Goal: Information Seeking & Learning: Understand process/instructions

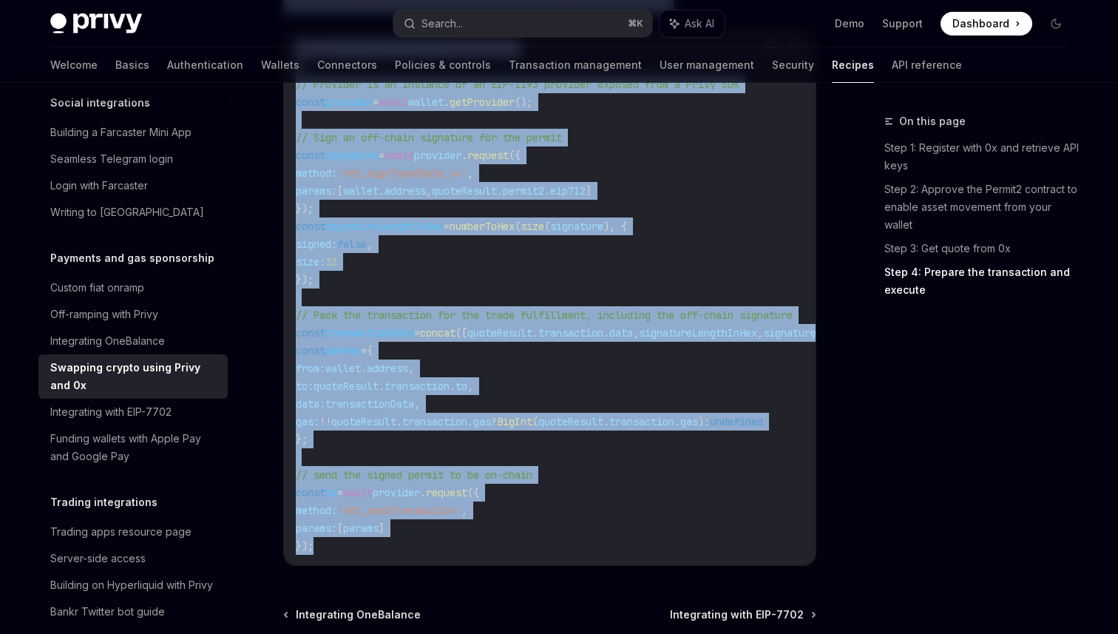
scroll to position [1895, 0]
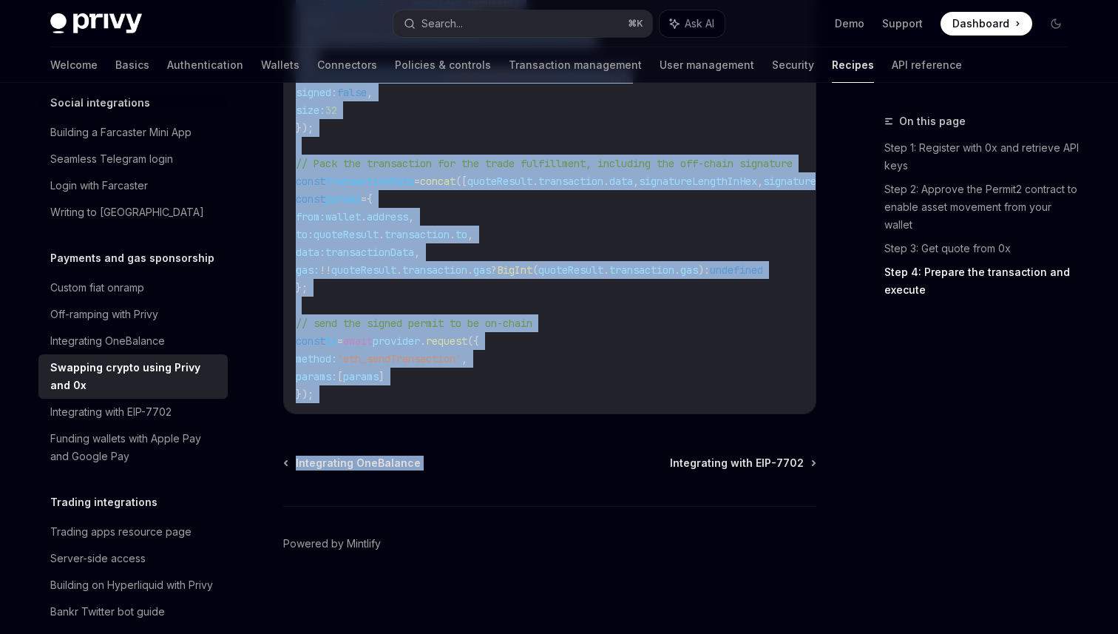
drag, startPoint x: 285, startPoint y: 143, endPoint x: 714, endPoint y: 423, distance: 512.0
copy div "Loremips dolors ametc Adipi eli 2s DoeiUS Temp in UtlaBOR EtdoLO Magn al EnimAD…"
click at [515, 456] on div "Integrating OneBalance Integrating with EIP-7702" at bounding box center [549, 463] width 533 height 15
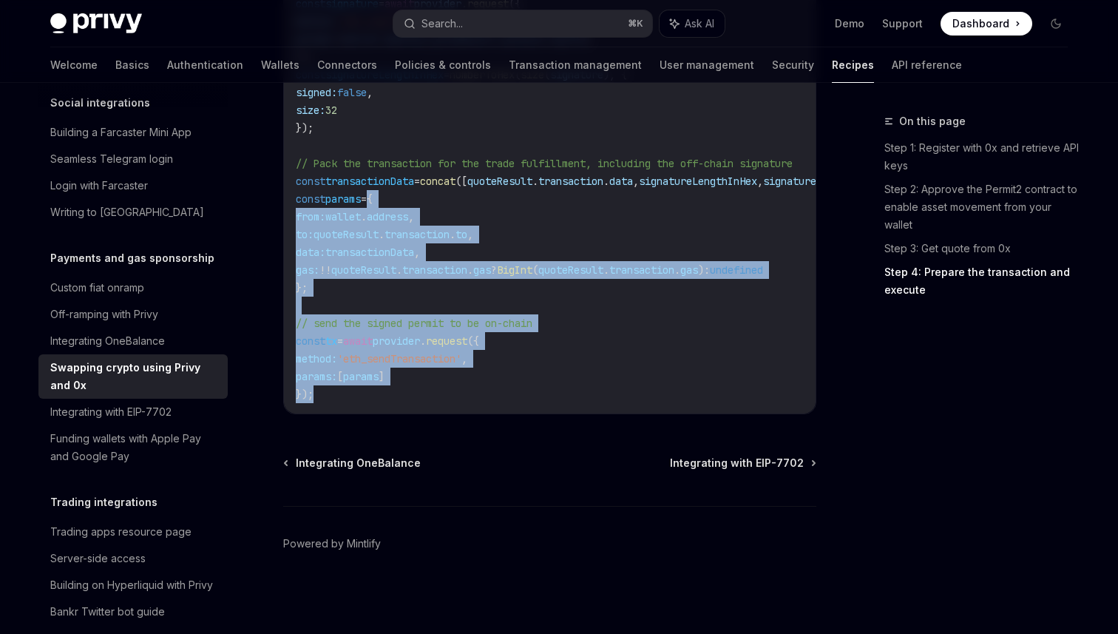
drag, startPoint x: 436, startPoint y: 387, endPoint x: 376, endPoint y: 189, distance: 207.1
click at [376, 189] on code "import { numberToHex , concat } from 'viem' ; // Provider is an instance of an …" at bounding box center [583, 145] width 574 height 515
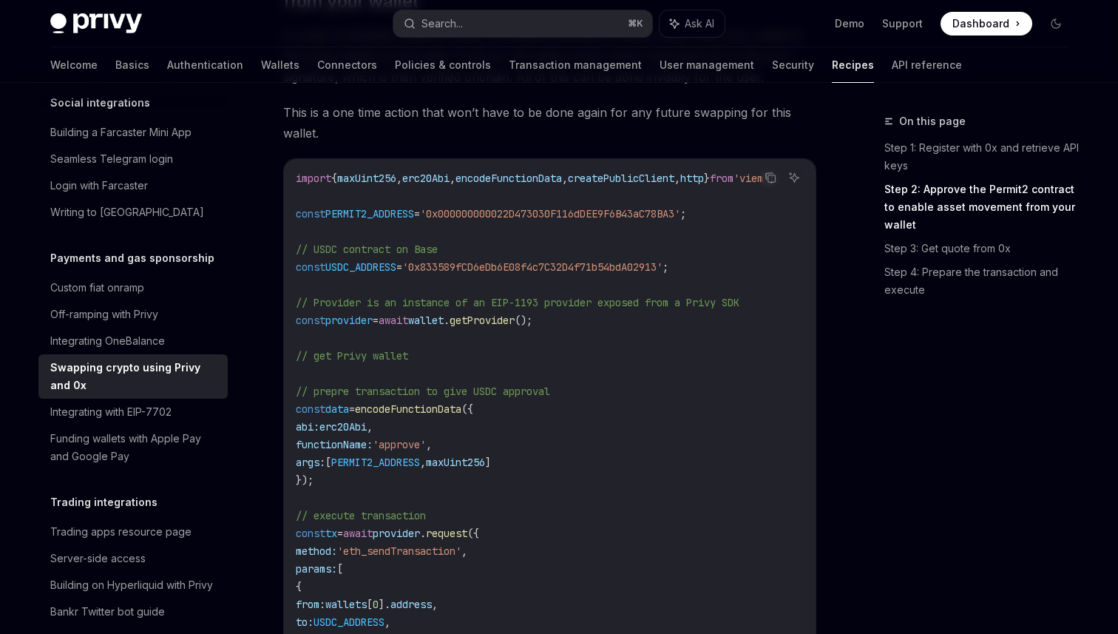
scroll to position [0, 0]
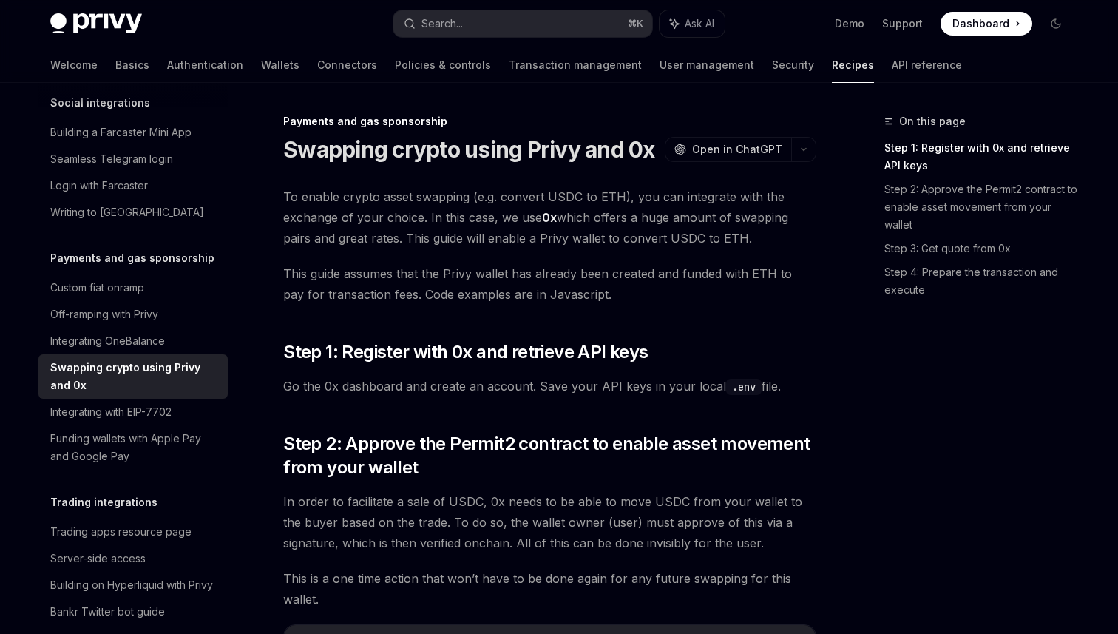
click at [305, 194] on span "To enable crypto asset swapping (e.g. convert USDC to ETH), you can integrate w…" at bounding box center [549, 217] width 533 height 62
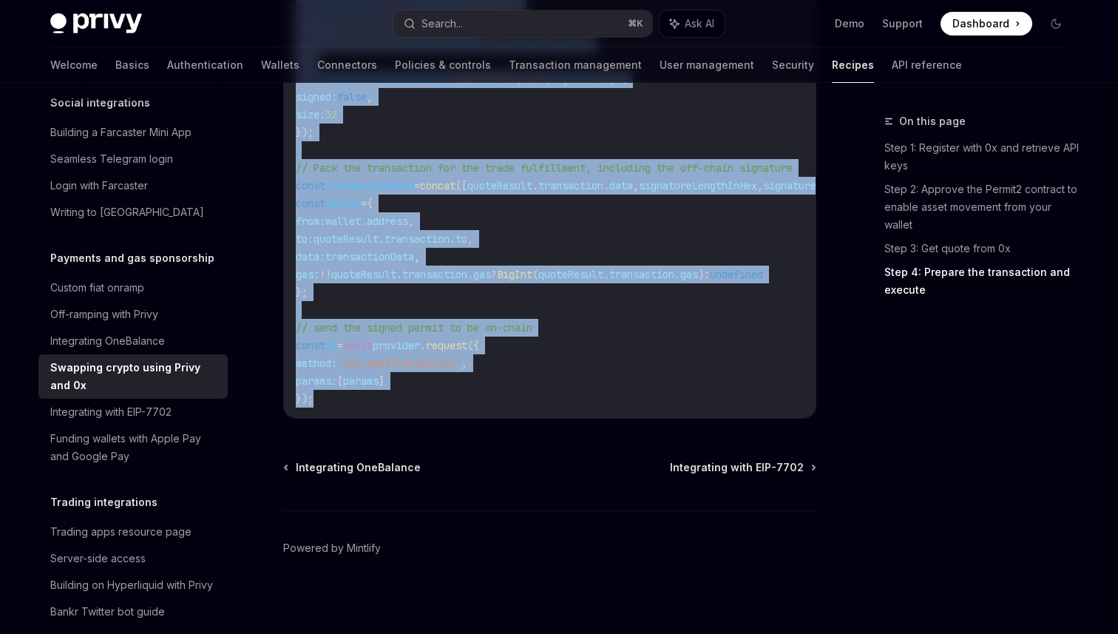
scroll to position [1873, 0]
drag, startPoint x: 330, startPoint y: 158, endPoint x: 544, endPoint y: 412, distance: 332.3
copy div "Loremips dolors ametc Adipi eli 2s DoeiUS Temp in UtlaBOR EtdoLO Magn al EnimAD…"
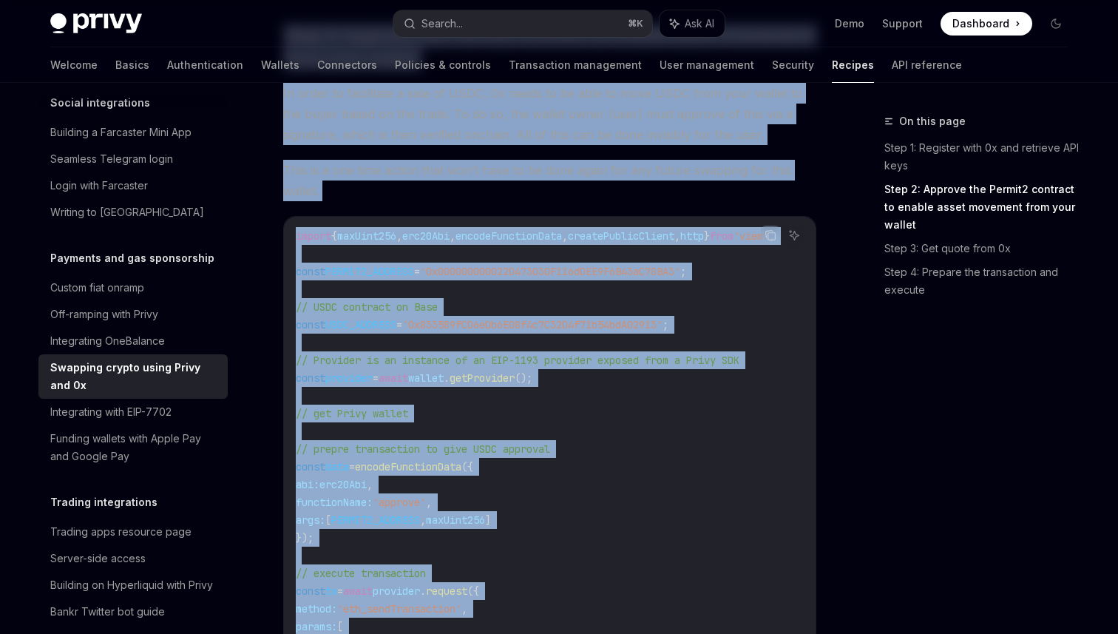
scroll to position [0, 0]
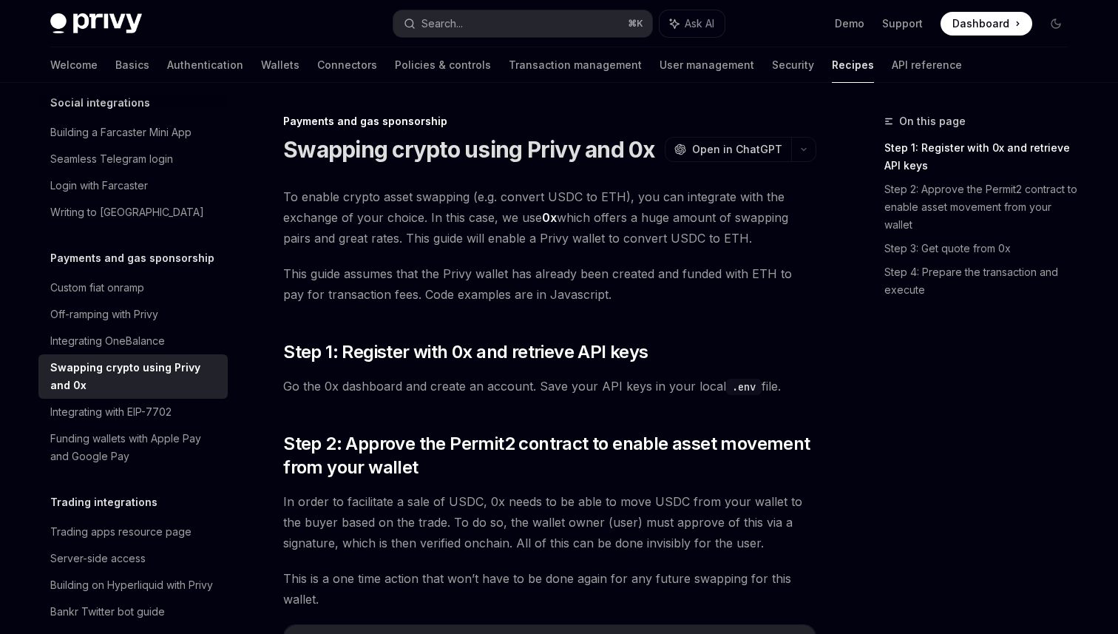
click at [653, 294] on span "This guide assumes that the Privy wallet has already been created and funded wi…" at bounding box center [549, 283] width 533 height 41
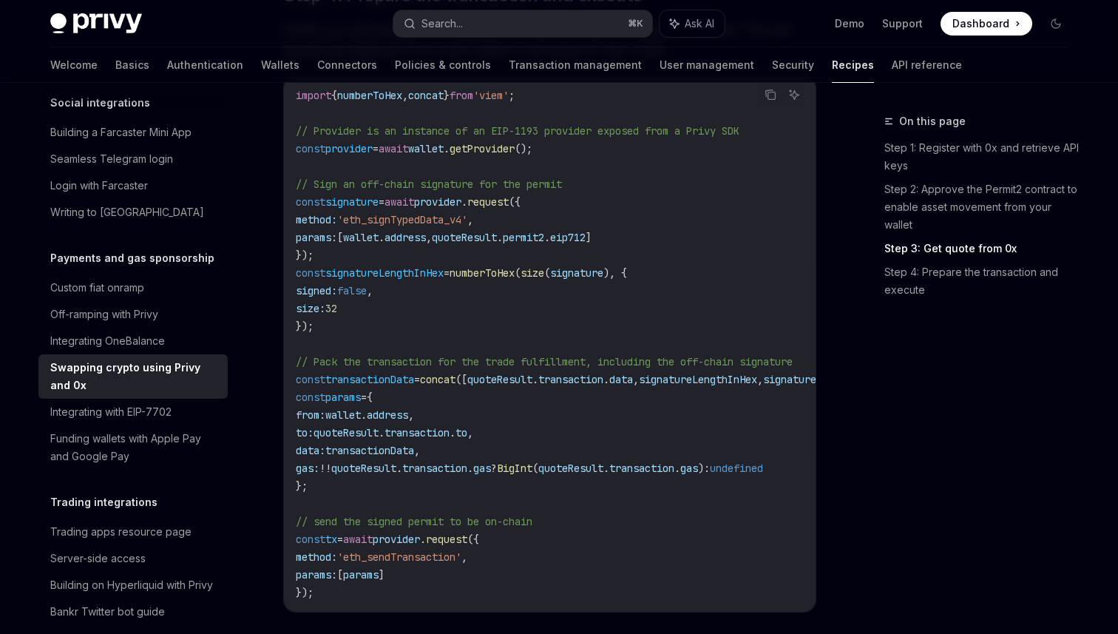
scroll to position [1895, 0]
